Goal: Find specific page/section: Find specific page/section

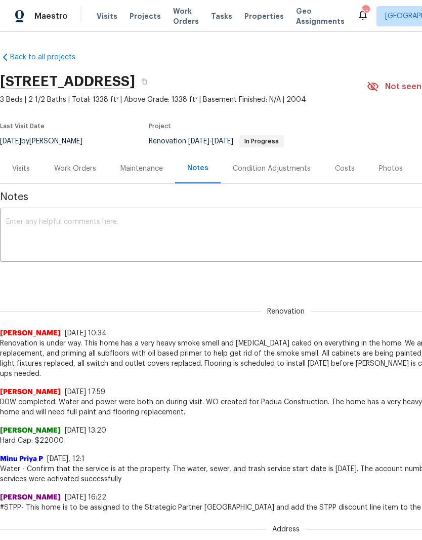
click at [253, 20] on span "Properties" at bounding box center [263, 16] width 39 height 10
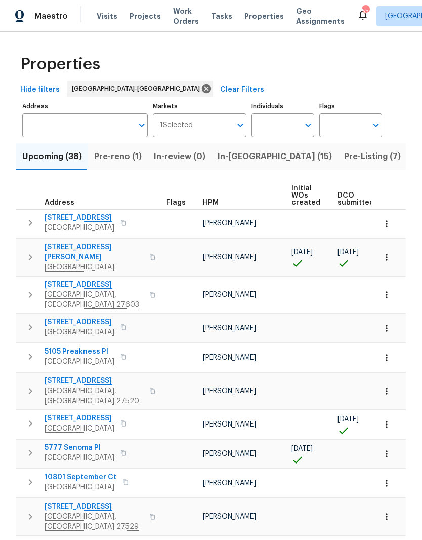
click at [104, 17] on span "Visits" at bounding box center [107, 16] width 21 height 10
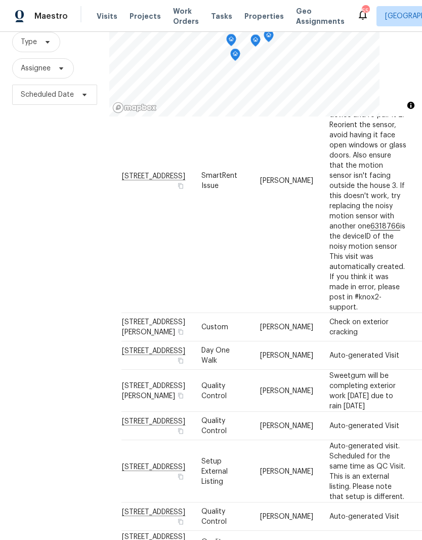
scroll to position [211, 0]
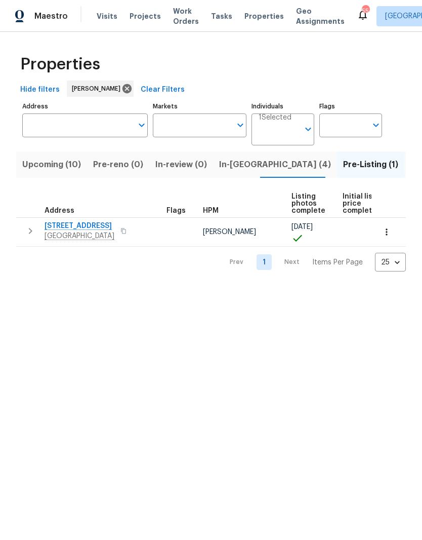
click at [233, 159] on span "In-reno (4)" at bounding box center [275, 164] width 112 height 14
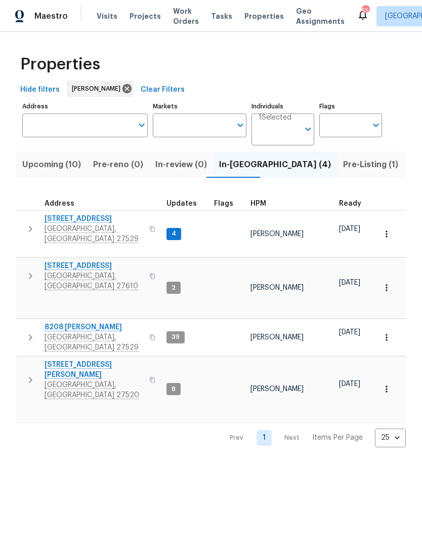
click at [73, 219] on span "177 Longbay St" at bounding box center [94, 219] width 99 height 10
click at [62, 271] on span "Raleigh, NC 27610" at bounding box center [94, 281] width 99 height 20
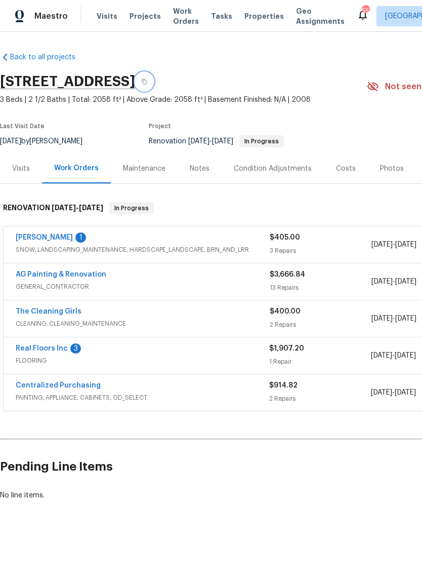
click at [153, 83] on button "button" at bounding box center [144, 81] width 18 height 18
click at [147, 83] on icon "button" at bounding box center [144, 81] width 6 height 6
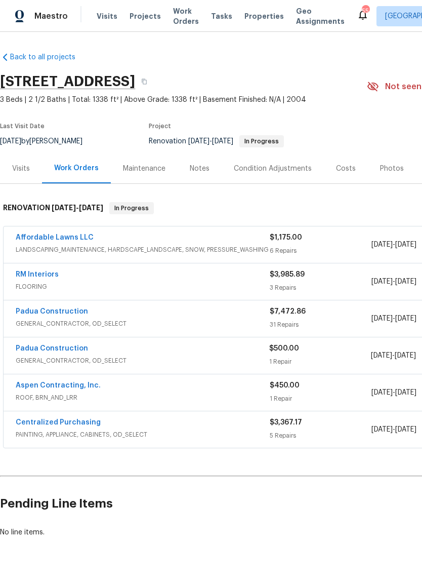
click at [18, 171] on div "Visits" at bounding box center [21, 168] width 18 height 10
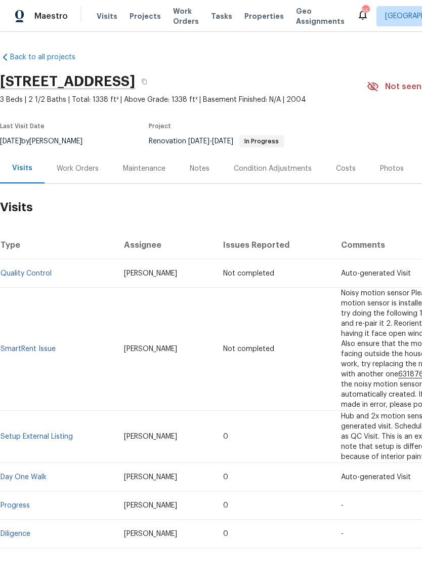
click at [30, 273] on link "Quality Control" at bounding box center [26, 273] width 51 height 7
